Goal: Information Seeking & Learning: Learn about a topic

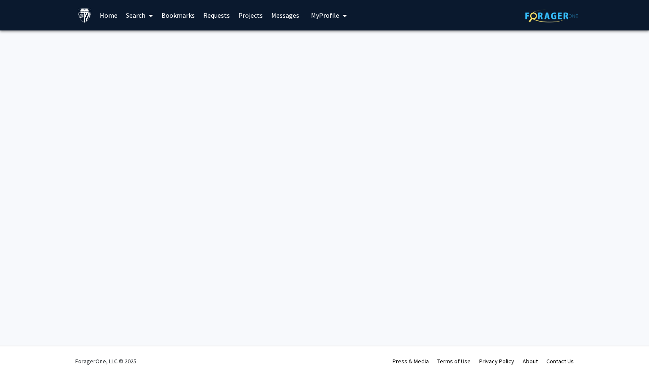
click at [258, 16] on link "Projects" at bounding box center [250, 15] width 33 height 30
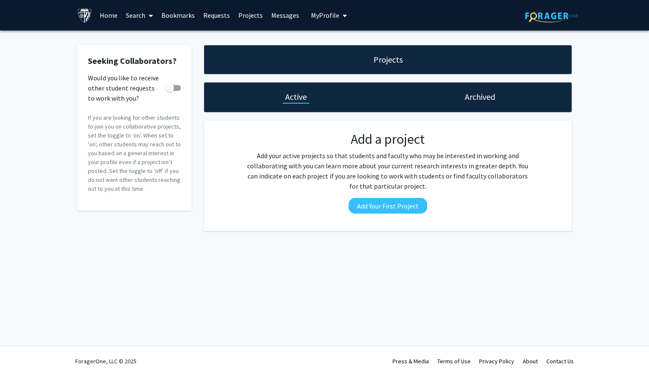
click at [143, 15] on link "Search" at bounding box center [140, 15] width 36 height 30
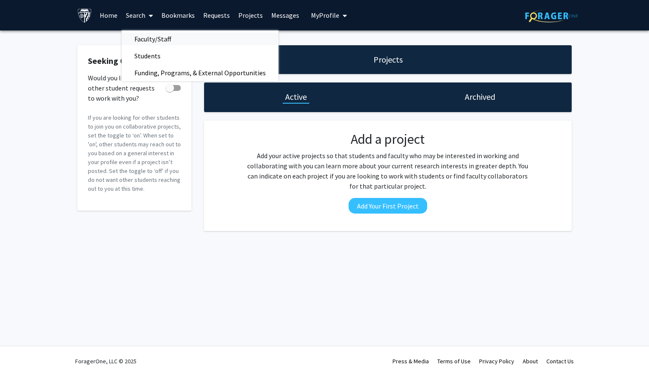
click at [149, 41] on span "Faculty/Staff" at bounding box center [153, 38] width 62 height 17
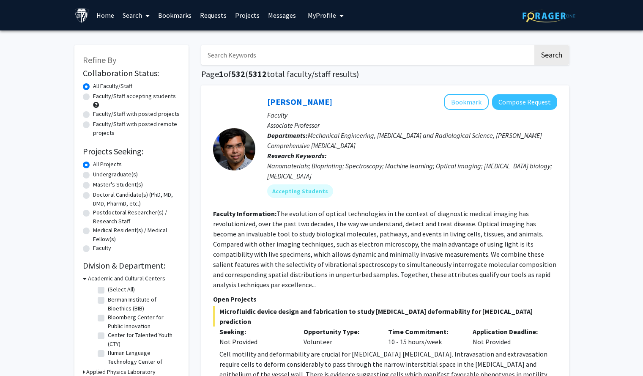
click at [131, 11] on link "Search" at bounding box center [136, 15] width 36 height 30
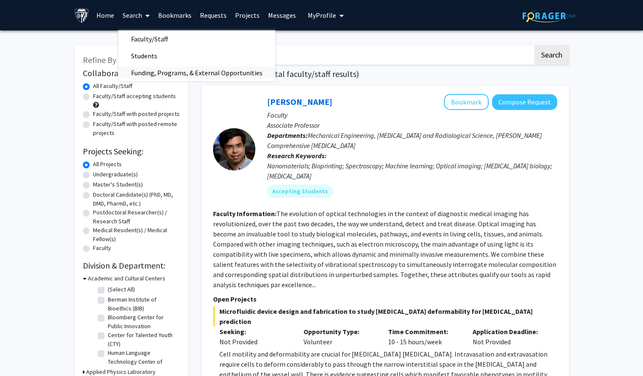
click at [157, 71] on span "Funding, Programs, & External Opportunities" at bounding box center [196, 72] width 157 height 17
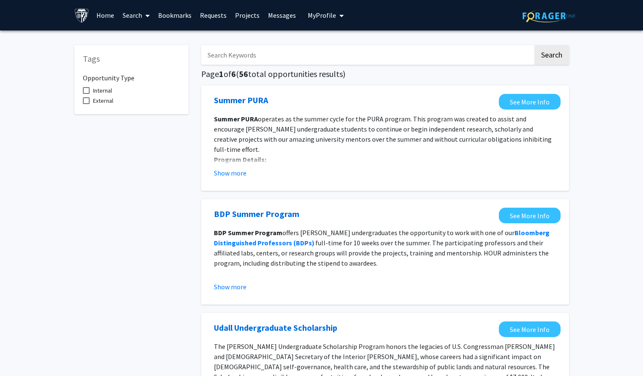
click at [135, 16] on link "Search" at bounding box center [136, 15] width 36 height 30
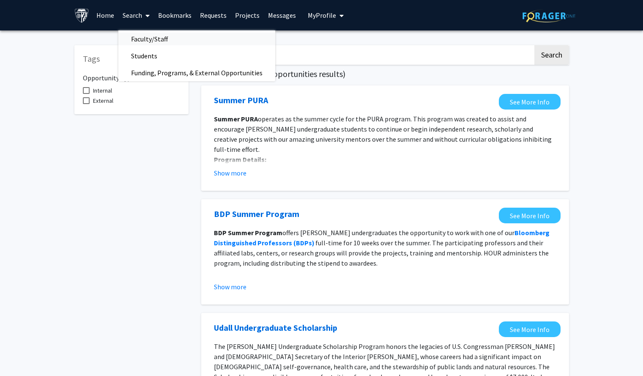
click at [144, 38] on span "Faculty/Staff" at bounding box center [149, 38] width 62 height 17
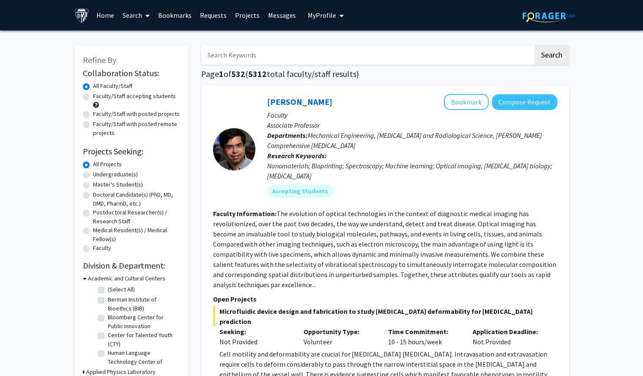
click at [289, 57] on input "Search Keywords" at bounding box center [367, 54] width 332 height 19
type input "maternal health"
click at [534, 45] on button "Search" at bounding box center [551, 54] width 35 height 19
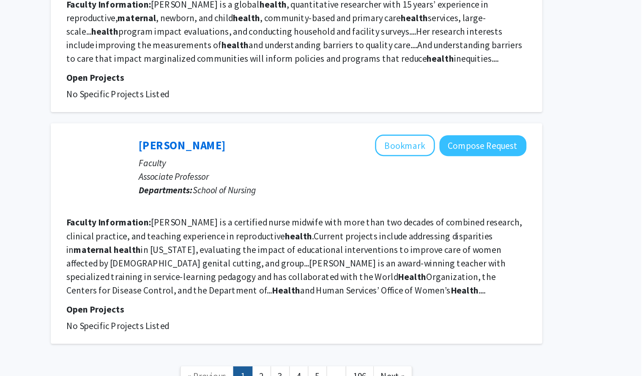
scroll to position [1477, 0]
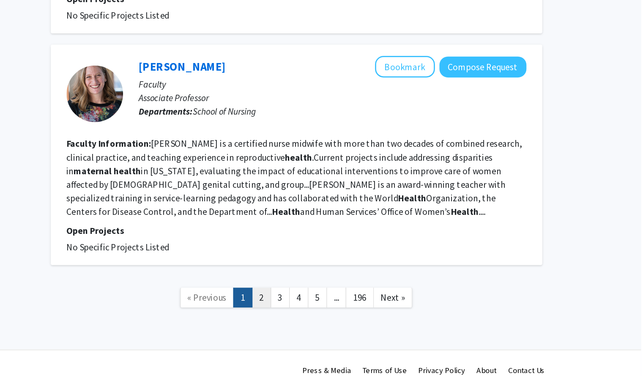
click at [355, 309] on link "2" at bounding box center [359, 316] width 14 height 15
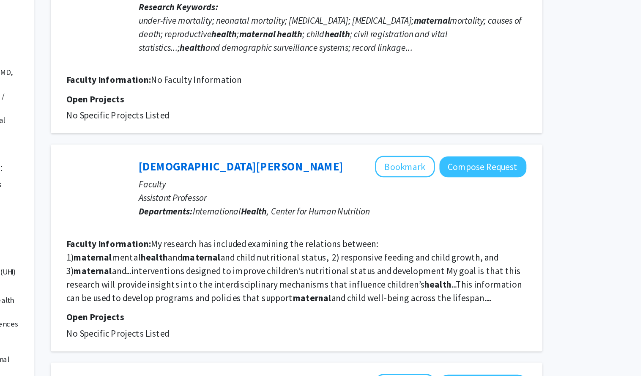
scroll to position [46, 0]
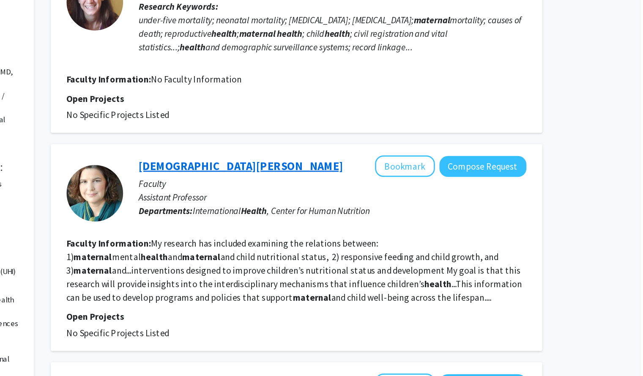
click at [300, 220] on link "[DEMOGRAPHIC_DATA][PERSON_NAME]" at bounding box center [343, 218] width 153 height 11
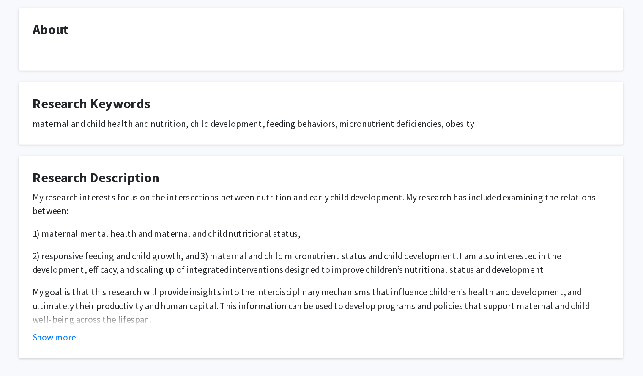
scroll to position [42, 0]
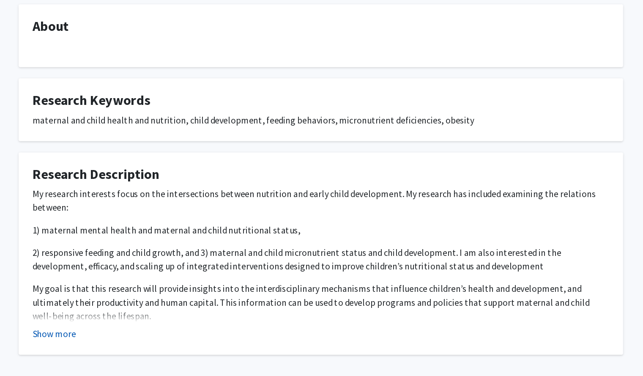
click at [123, 342] on button "Show more" at bounding box center [122, 344] width 33 height 10
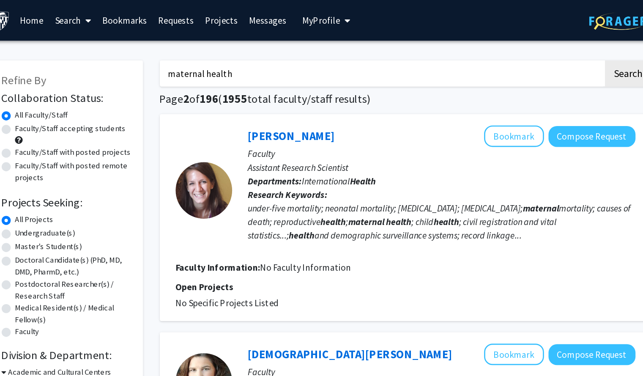
click at [237, 60] on input "maternal health" at bounding box center [367, 54] width 332 height 19
type input "maternal mental health"
click at [534, 45] on button "Search" at bounding box center [551, 54] width 35 height 19
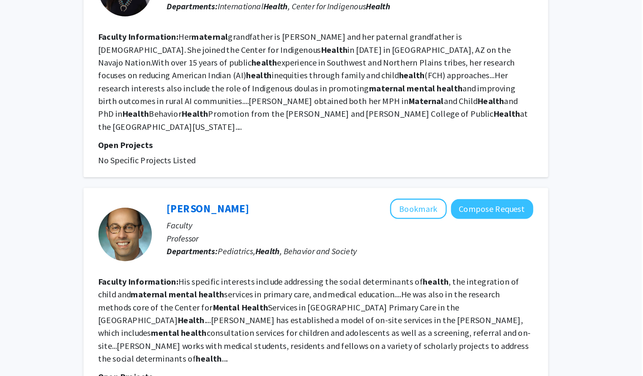
scroll to position [406, 0]
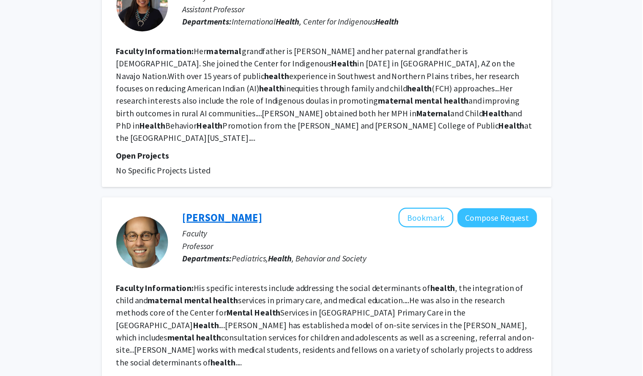
click at [295, 240] on link "[PERSON_NAME]" at bounding box center [299, 245] width 65 height 11
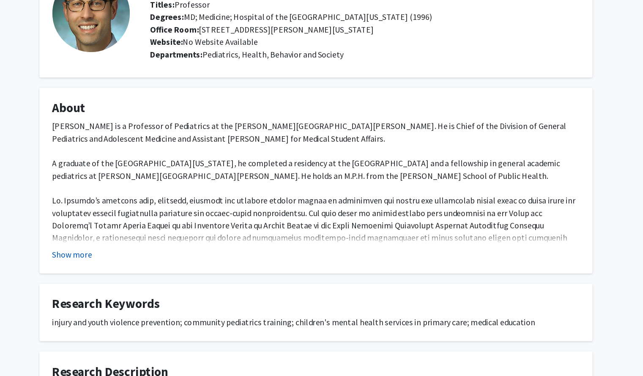
click at [127, 277] on button "Show more" at bounding box center [122, 276] width 33 height 10
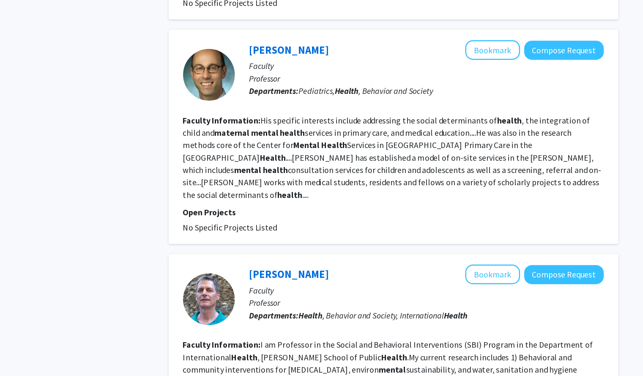
scroll to position [600, 0]
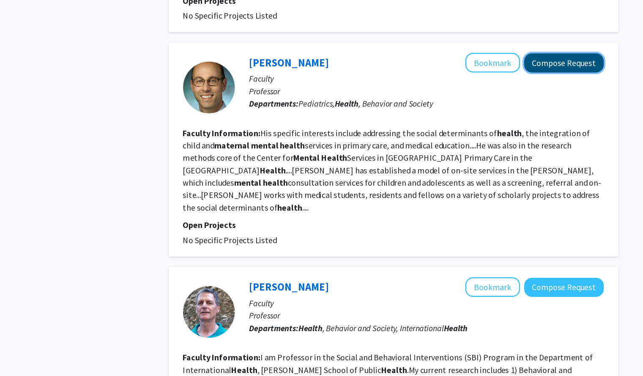
click at [521, 44] on button "Compose Request" at bounding box center [524, 52] width 65 height 16
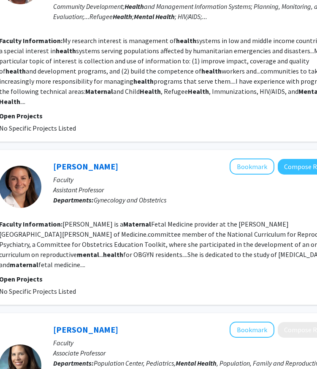
scroll to position [1413, 146]
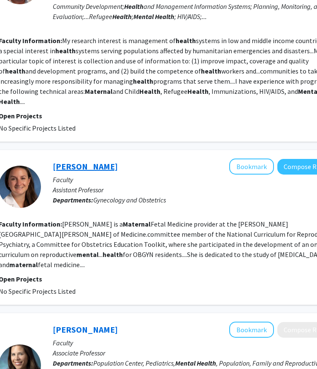
click at [81, 161] on link "[PERSON_NAME]" at bounding box center [85, 166] width 65 height 11
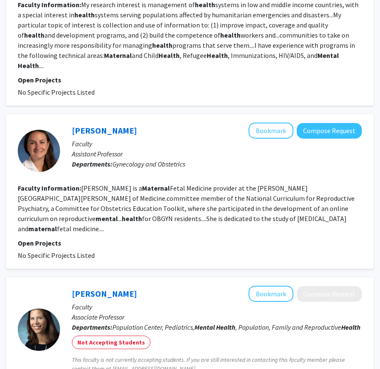
scroll to position [1596, 127]
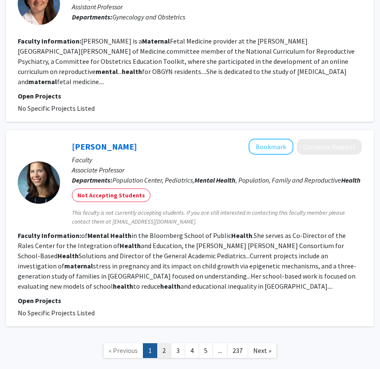
click at [166, 343] on link "2" at bounding box center [164, 350] width 14 height 15
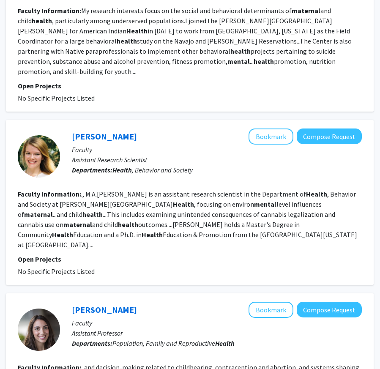
scroll to position [1950, 127]
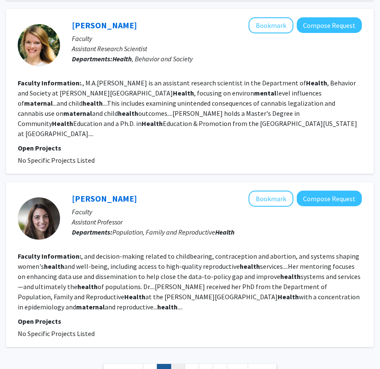
click at [178, 364] on link "3" at bounding box center [178, 371] width 14 height 15
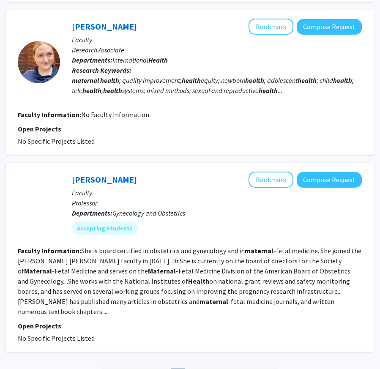
scroll to position [1470, 127]
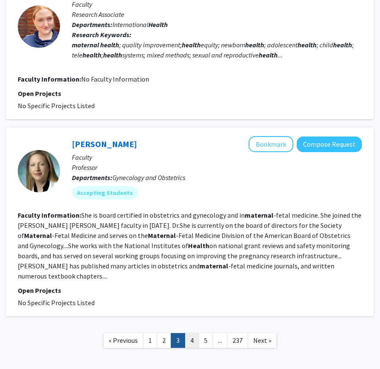
click at [194, 333] on link "4" at bounding box center [192, 340] width 14 height 15
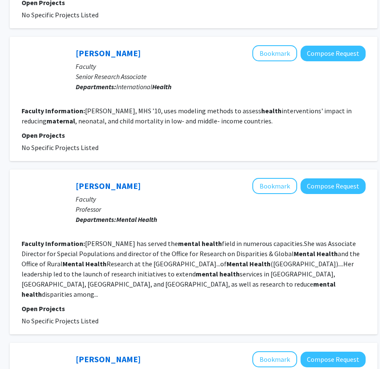
scroll to position [907, 123]
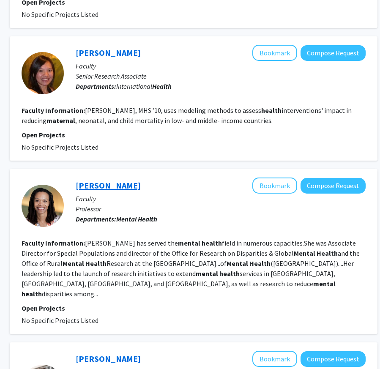
click at [114, 180] on link "[PERSON_NAME]" at bounding box center [108, 185] width 65 height 11
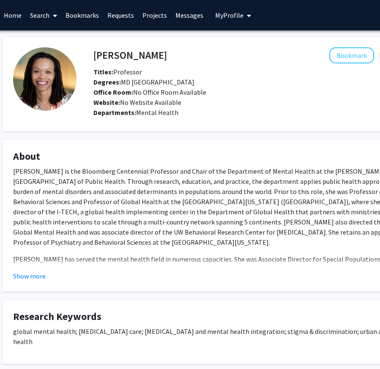
scroll to position [0, 25]
click at [30, 280] on button "Show more" at bounding box center [30, 276] width 33 height 10
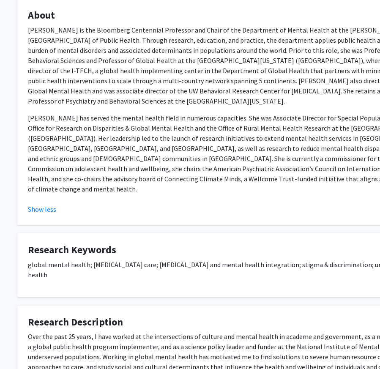
scroll to position [142, 10]
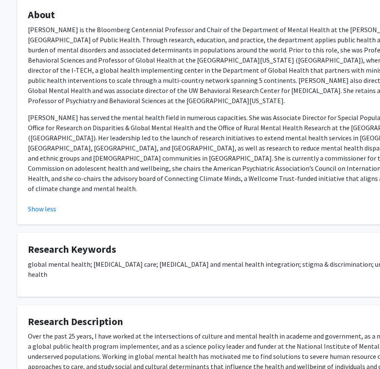
scroll to position [0, 121]
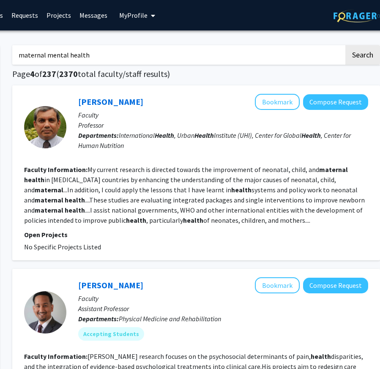
click at [47, 14] on link "Projects" at bounding box center [58, 15] width 33 height 30
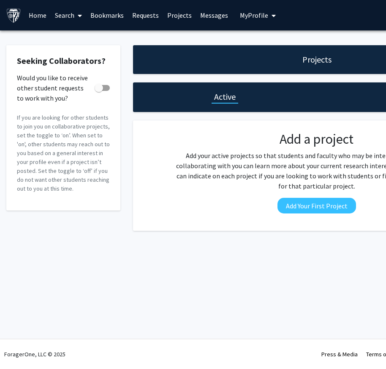
click at [36, 14] on link "Home" at bounding box center [38, 15] width 26 height 30
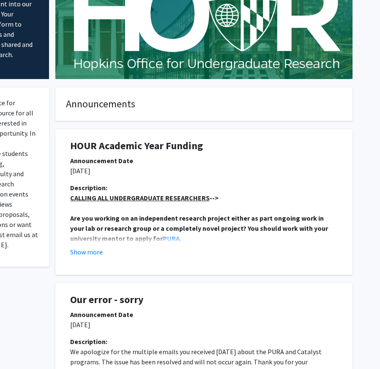
scroll to position [73, 127]
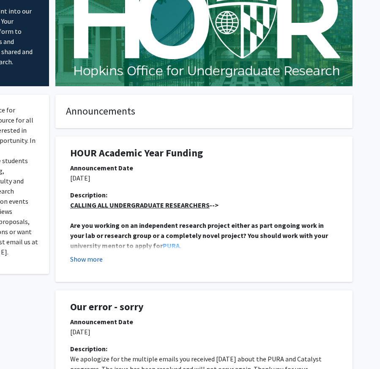
click at [100, 254] on button "Show more" at bounding box center [86, 259] width 33 height 10
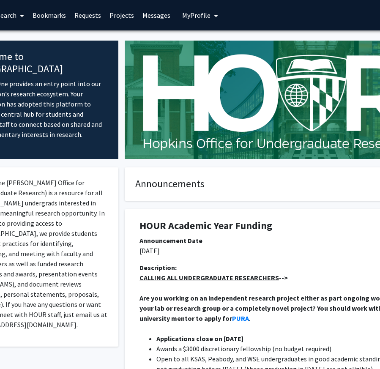
scroll to position [0, 0]
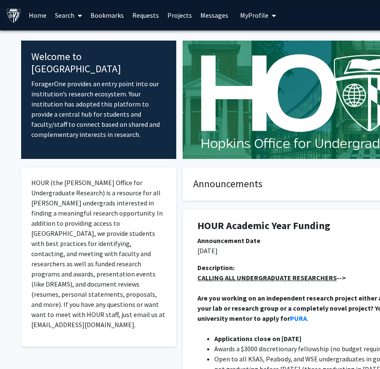
click at [70, 16] on link "Search" at bounding box center [69, 15] width 36 height 30
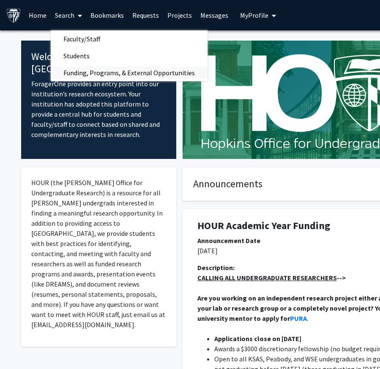
click at [93, 68] on span "Funding, Programs, & External Opportunities" at bounding box center [129, 72] width 157 height 17
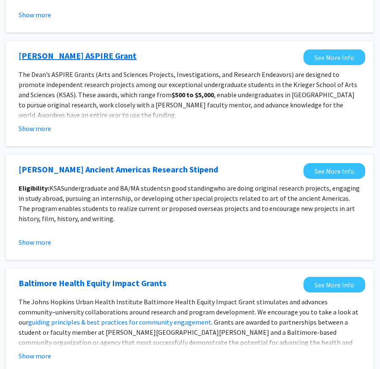
scroll to position [899, 127]
